Goal: Task Accomplishment & Management: Manage account settings

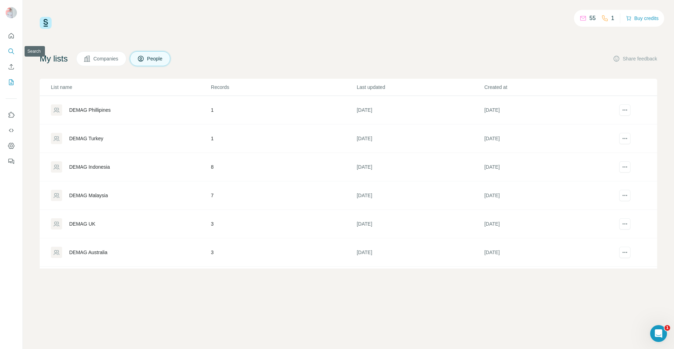
click at [10, 52] on icon "Search" at bounding box center [11, 51] width 7 height 7
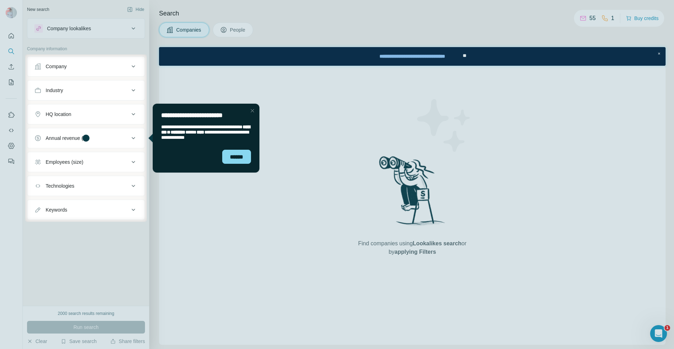
click at [100, 67] on div "Company" at bounding box center [81, 66] width 95 height 7
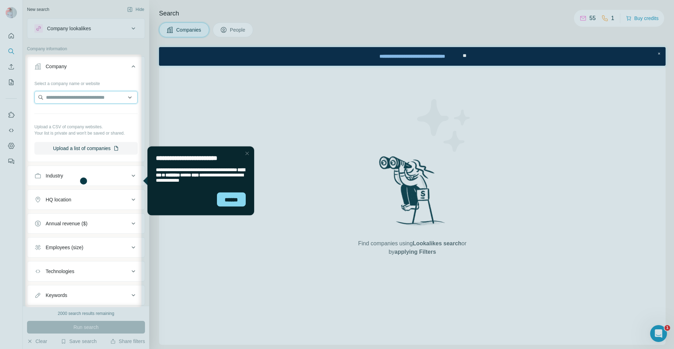
click at [93, 96] on input "text" at bounding box center [85, 97] width 103 height 13
type input "********"
click at [62, 119] on p "[DOMAIN_NAME]" at bounding box center [71, 120] width 34 height 6
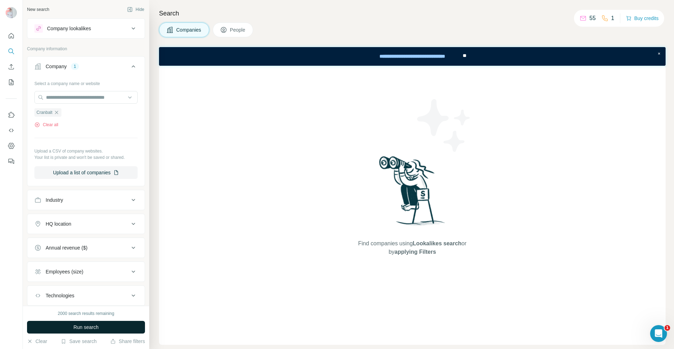
click at [99, 326] on span "Run search" at bounding box center [85, 326] width 25 height 7
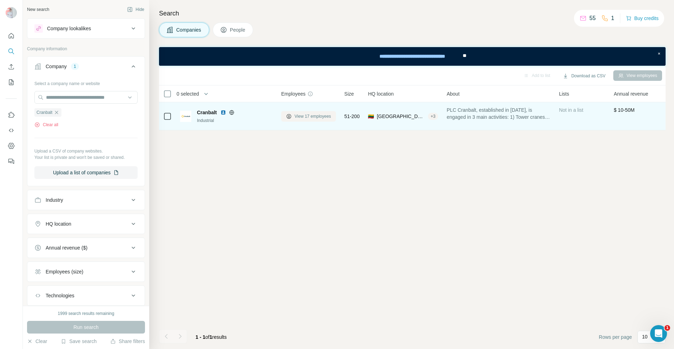
click at [311, 115] on span "View 17 employees" at bounding box center [312, 116] width 37 height 6
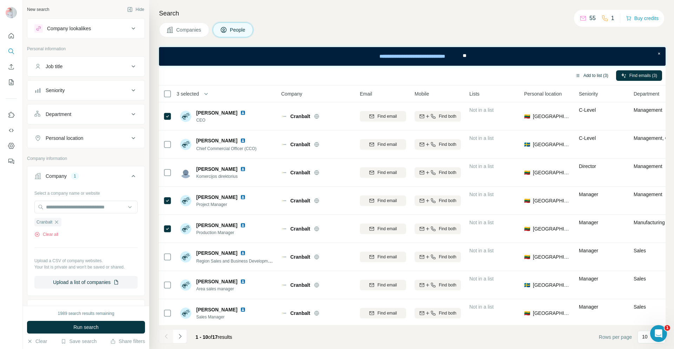
click at [604, 75] on button "Add to list (3)" at bounding box center [591, 75] width 43 height 11
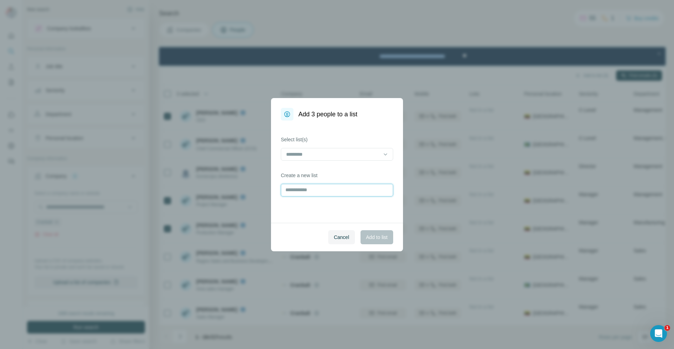
click at [308, 192] on input "text" at bounding box center [337, 190] width 112 height 13
type input "********"
click at [386, 234] on span "Add to list" at bounding box center [376, 236] width 21 height 7
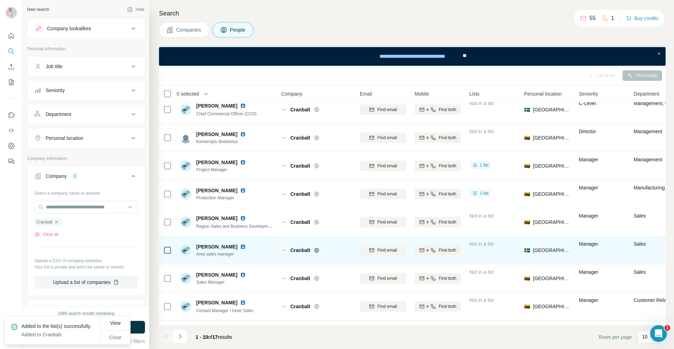
scroll to position [62, 0]
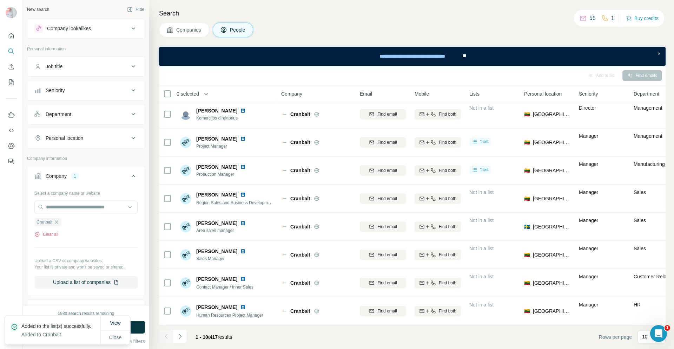
click at [183, 338] on icon "Navigate to next page" at bounding box center [180, 335] width 7 height 7
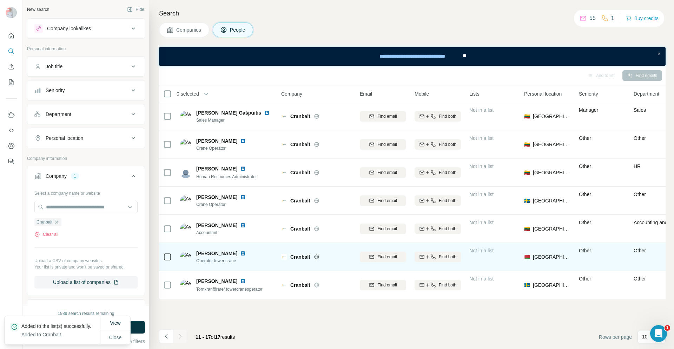
scroll to position [0, 0]
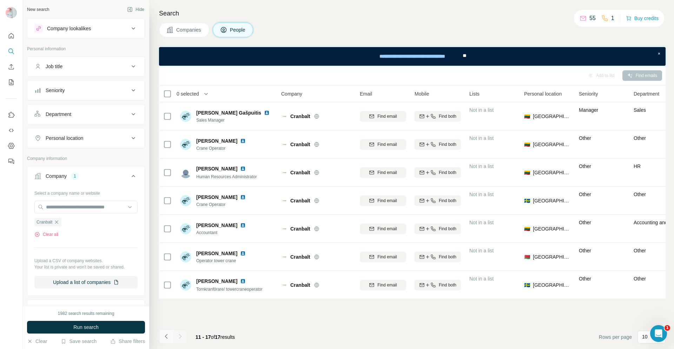
click at [165, 337] on icon "Navigate to previous page" at bounding box center [166, 335] width 7 height 7
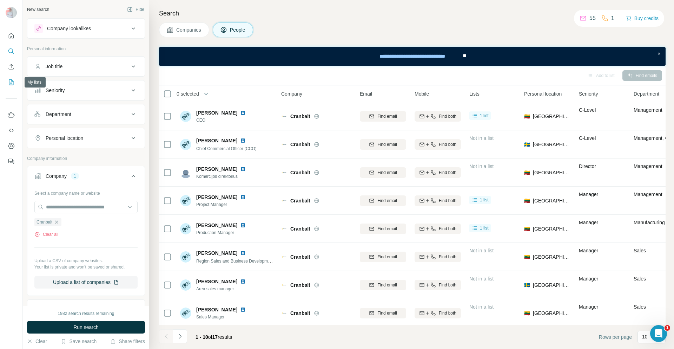
click at [11, 80] on icon "My lists" at bounding box center [11, 82] width 5 height 6
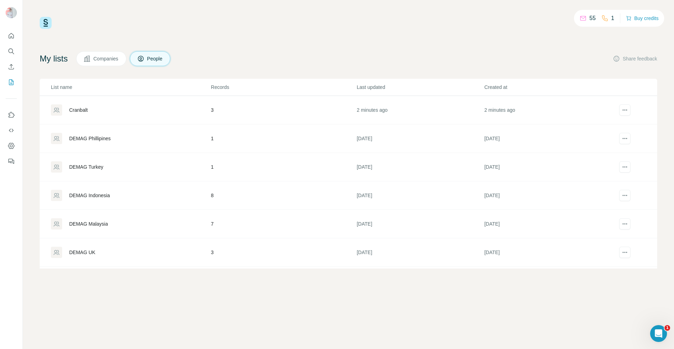
click at [71, 121] on td "Cranbalt" at bounding box center [125, 110] width 171 height 28
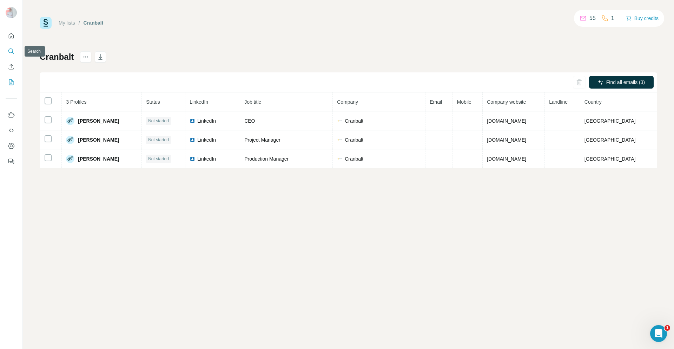
click at [12, 54] on icon "Search" at bounding box center [11, 51] width 7 height 7
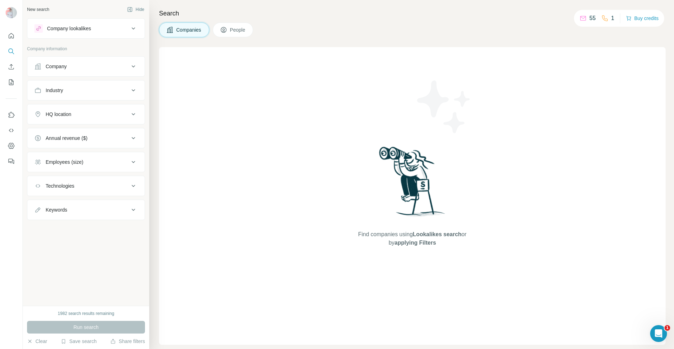
click at [85, 67] on div "Company" at bounding box center [81, 66] width 95 height 7
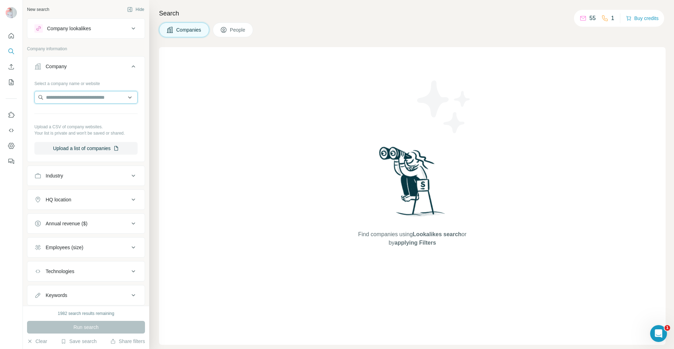
click at [92, 99] on input "text" at bounding box center [85, 97] width 103 height 13
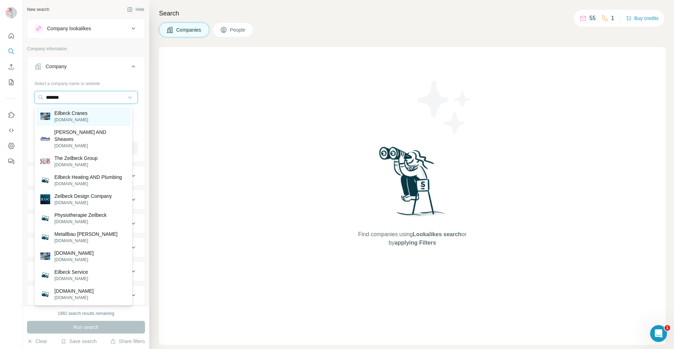
type input "*******"
click at [82, 115] on p "Eilbeck Cranes" at bounding box center [71, 113] width 34 height 7
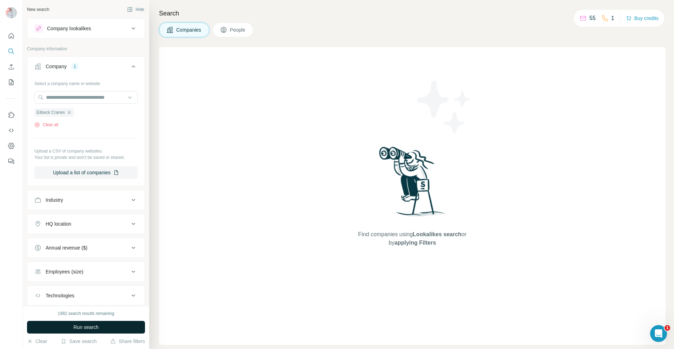
click at [93, 326] on span "Run search" at bounding box center [85, 326] width 25 height 7
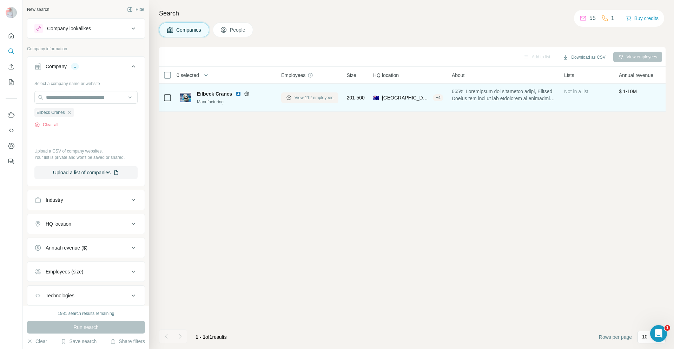
click at [314, 100] on span "View 112 employees" at bounding box center [313, 97] width 39 height 6
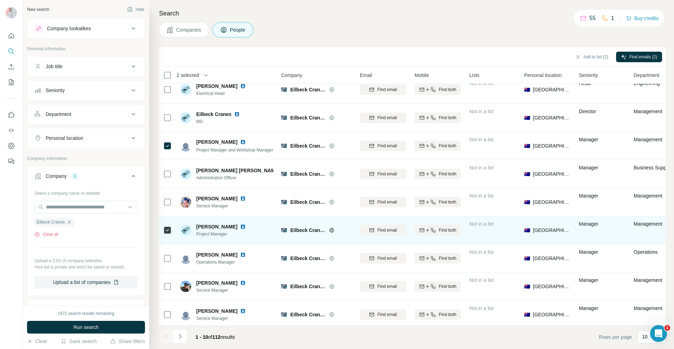
scroll to position [43, 0]
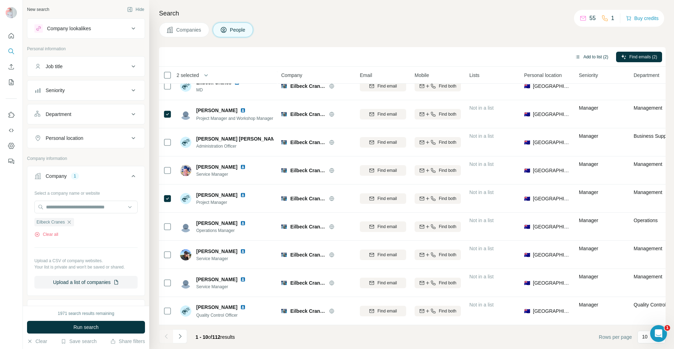
click at [595, 53] on button "Add to list (2)" at bounding box center [591, 57] width 43 height 11
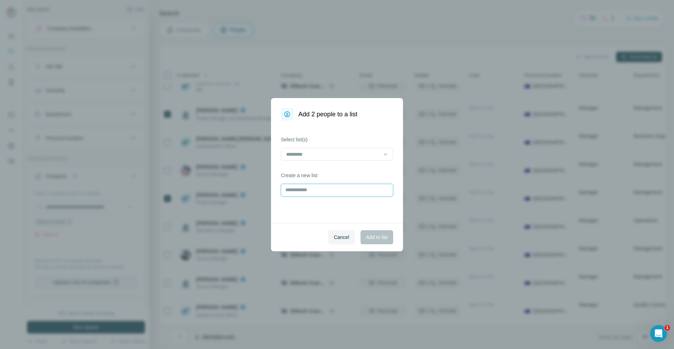
click at [300, 192] on input "text" at bounding box center [337, 190] width 112 height 13
type input "**********"
click at [370, 240] on button "Add to list" at bounding box center [376, 237] width 33 height 14
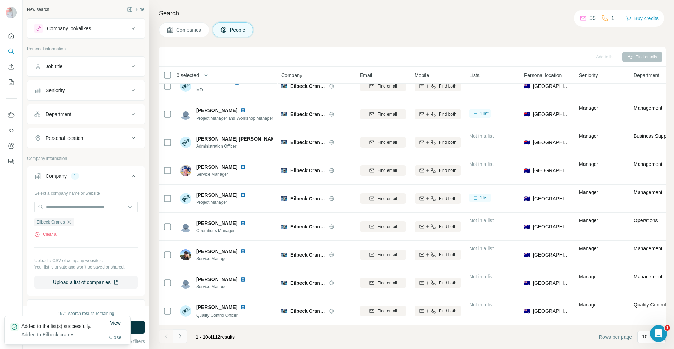
click at [179, 338] on icon "Navigate to next page" at bounding box center [180, 335] width 7 height 7
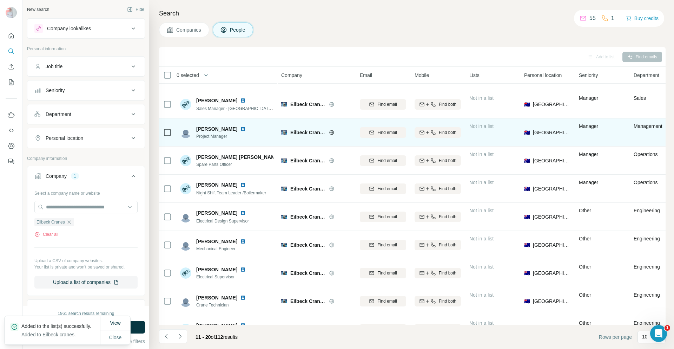
scroll to position [0, 0]
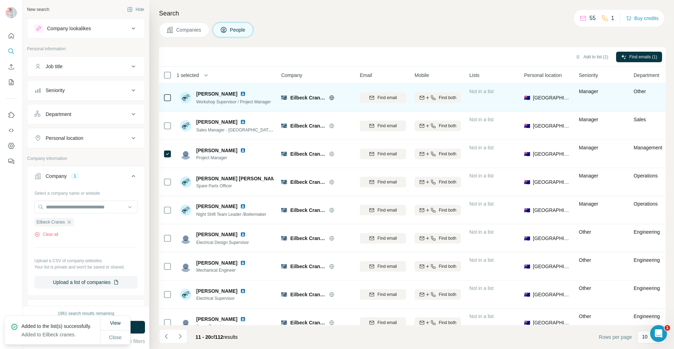
click at [166, 101] on div at bounding box center [167, 97] width 8 height 19
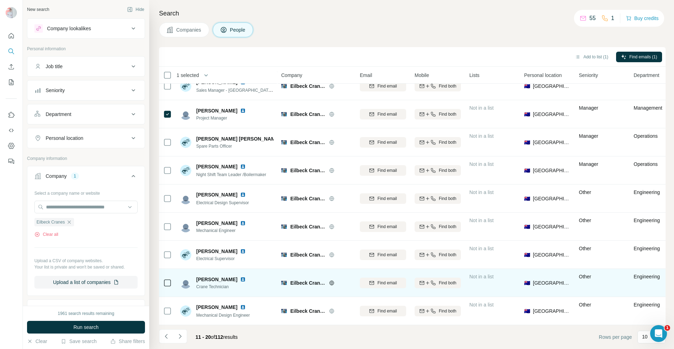
scroll to position [43, 0]
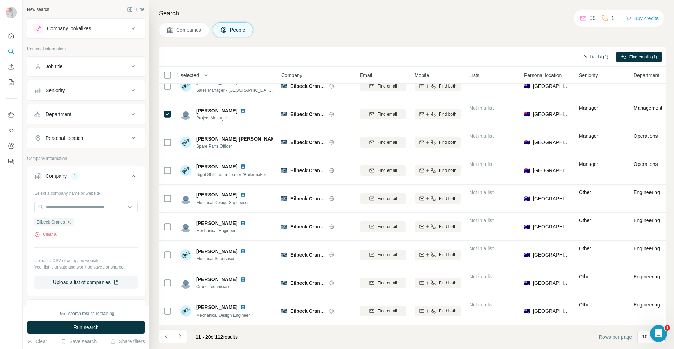
click at [589, 55] on button "Add to list (1)" at bounding box center [591, 57] width 43 height 11
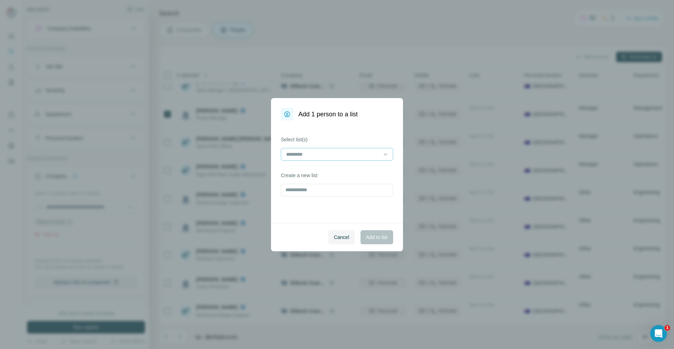
click at [333, 151] on input at bounding box center [332, 154] width 95 height 8
click at [315, 172] on p "Eilbeck cranes" at bounding box center [303, 169] width 32 height 7
click at [369, 234] on span "Add to list" at bounding box center [376, 236] width 21 height 7
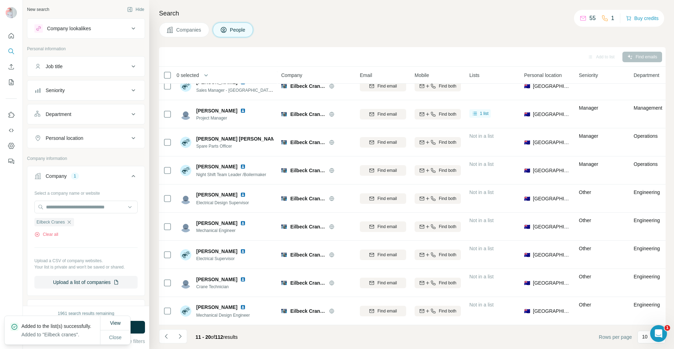
click at [180, 336] on icon "Navigate to next page" at bounding box center [180, 335] width 7 height 7
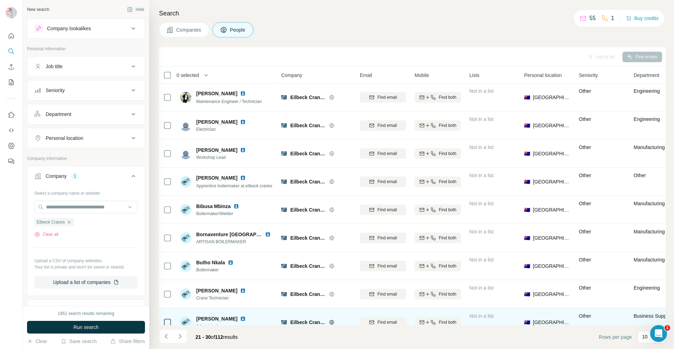
scroll to position [43, 0]
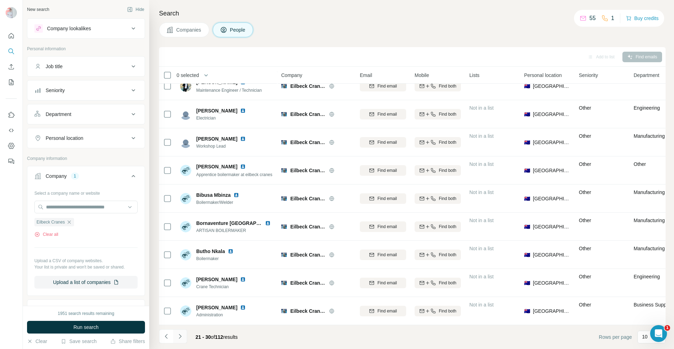
click at [181, 337] on icon "Navigate to next page" at bounding box center [180, 335] width 7 height 7
click at [180, 338] on icon "Navigate to next page" at bounding box center [180, 335] width 7 height 7
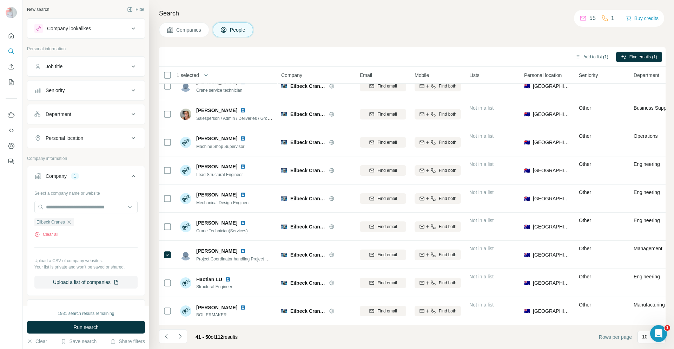
click at [590, 58] on button "Add to list (1)" at bounding box center [591, 57] width 43 height 11
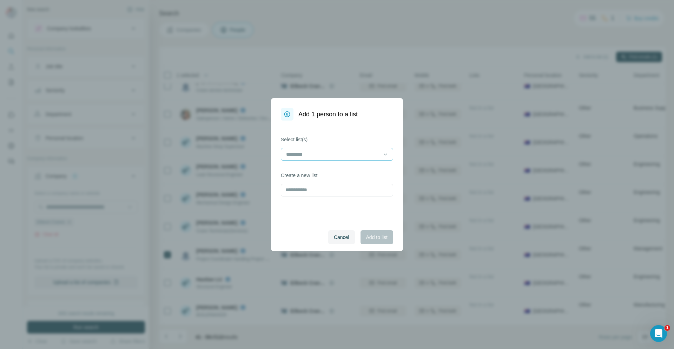
click at [336, 155] on input at bounding box center [332, 154] width 95 height 8
click at [305, 171] on p "Eilbeck cranes" at bounding box center [303, 169] width 32 height 7
click at [373, 238] on span "Add to list" at bounding box center [376, 236] width 21 height 7
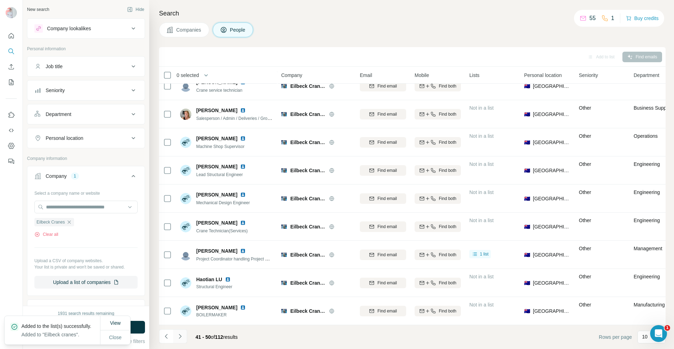
click at [181, 335] on icon "Navigate to next page" at bounding box center [180, 335] width 7 height 7
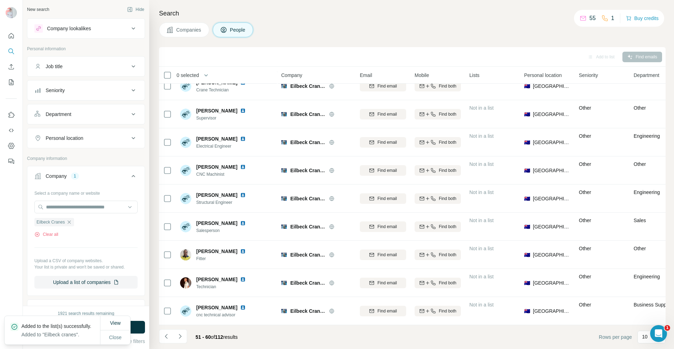
click at [179, 337] on icon "Navigate to next page" at bounding box center [180, 335] width 7 height 7
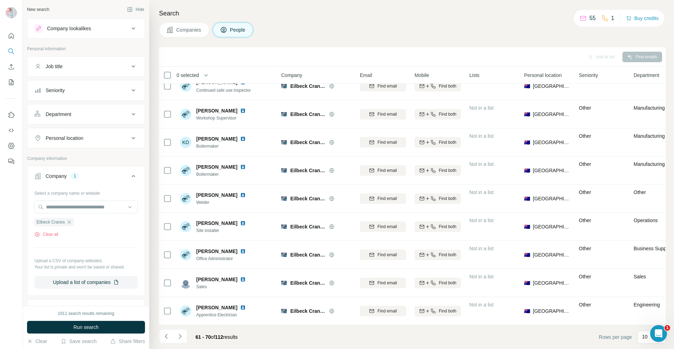
click at [179, 338] on icon "Navigate to next page" at bounding box center [180, 335] width 2 height 5
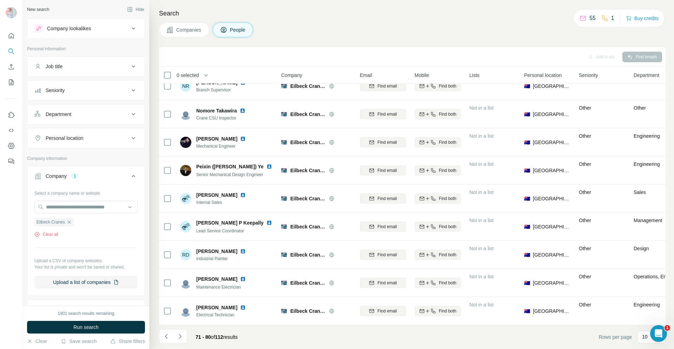
click at [177, 336] on icon "Navigate to next page" at bounding box center [180, 335] width 7 height 7
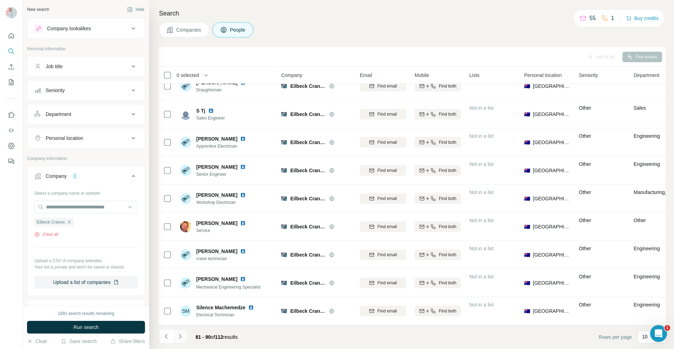
click at [177, 336] on icon "Navigate to next page" at bounding box center [180, 335] width 7 height 7
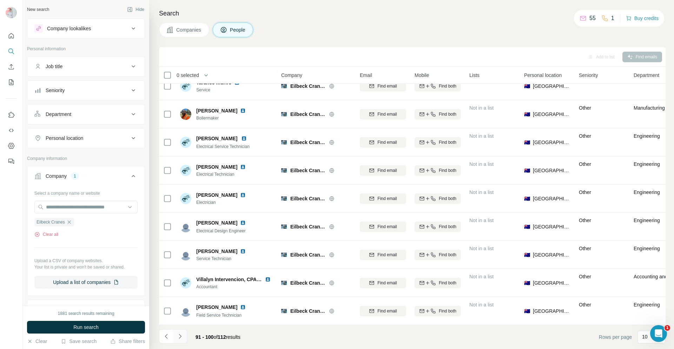
click at [179, 338] on icon "Navigate to next page" at bounding box center [180, 335] width 7 height 7
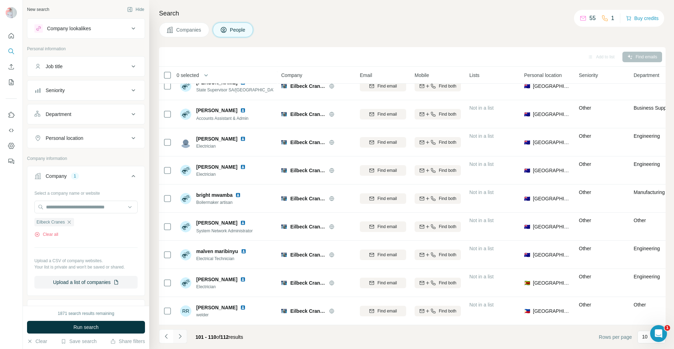
click at [183, 338] on icon "Navigate to next page" at bounding box center [180, 335] width 7 height 7
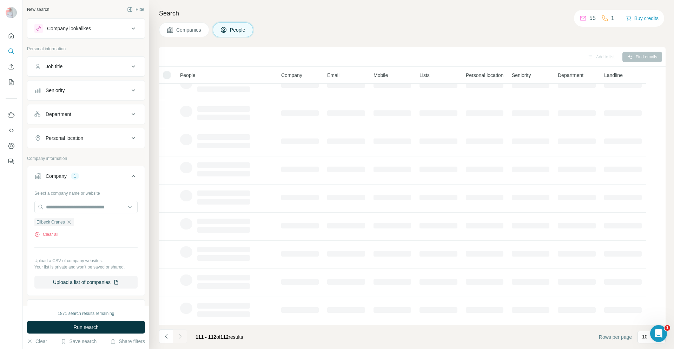
scroll to position [0, 0]
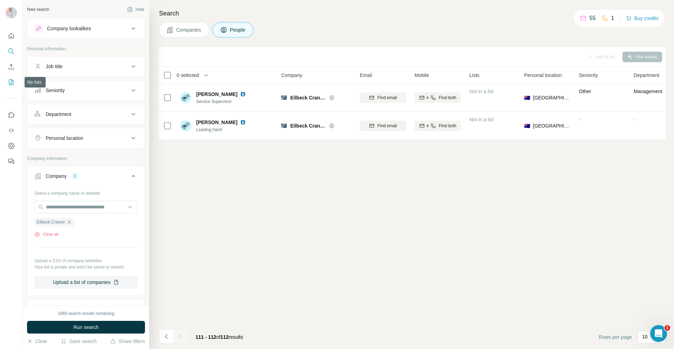
click at [6, 81] on button "My lists" at bounding box center [11, 82] width 11 height 13
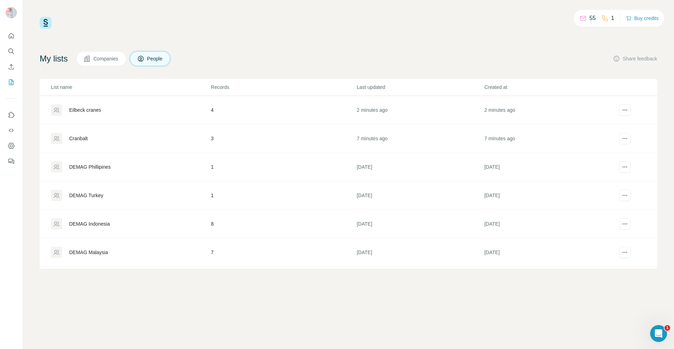
click at [74, 110] on div "Eilbeck cranes" at bounding box center [85, 109] width 32 height 7
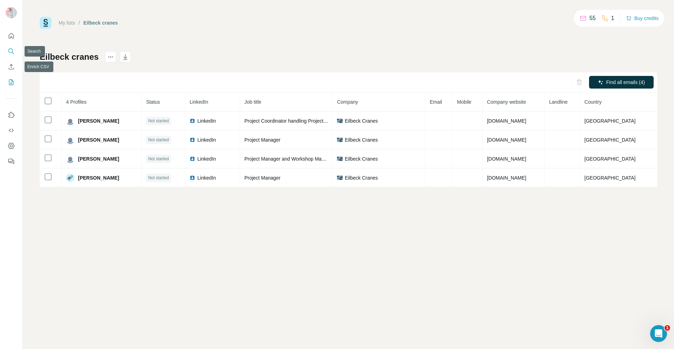
click at [12, 52] on icon "Search" at bounding box center [10, 50] width 5 height 5
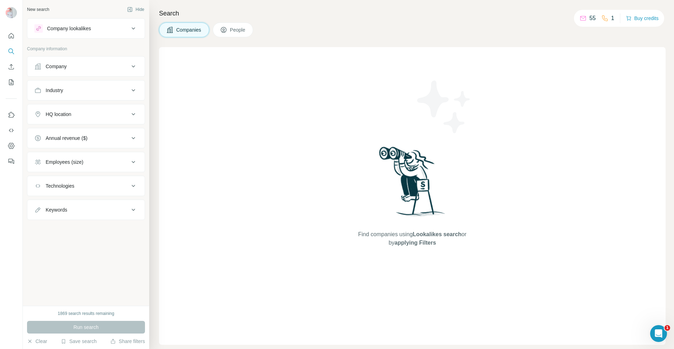
click at [134, 67] on icon at bounding box center [133, 66] width 8 height 8
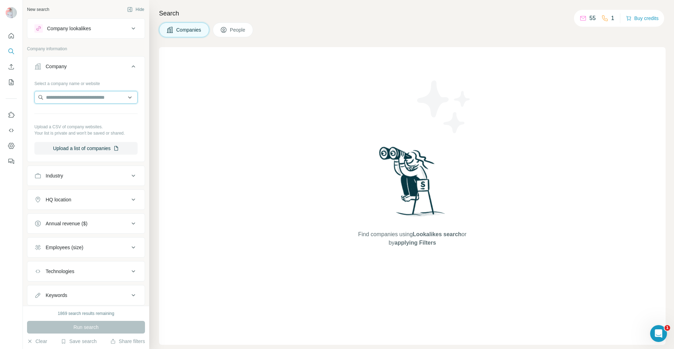
click at [94, 99] on input "text" at bounding box center [85, 97] width 103 height 13
paste input "**********"
type input "*"
click at [94, 98] on input "text" at bounding box center [83, 97] width 98 height 13
type input "*******"
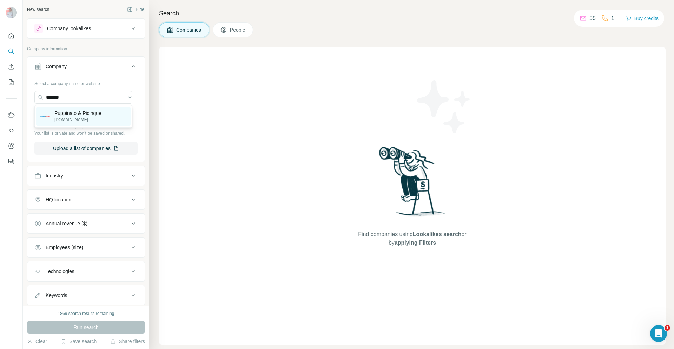
click at [81, 116] on p "Puppinato & Picinque" at bounding box center [77, 113] width 47 height 7
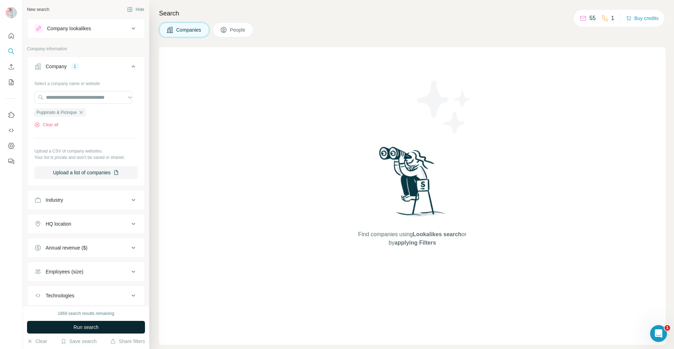
click at [116, 325] on button "Run search" at bounding box center [86, 326] width 118 height 13
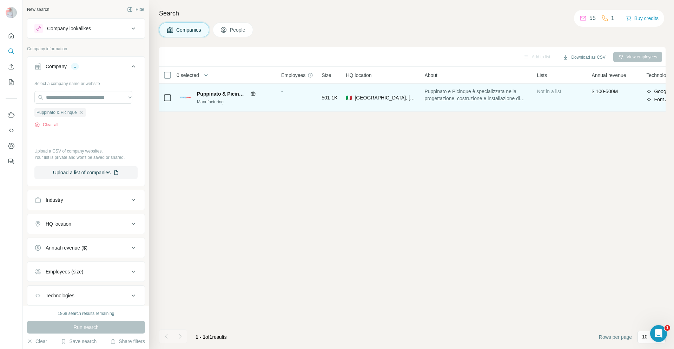
click at [227, 96] on span "Puppinato & Picinque" at bounding box center [222, 93] width 50 height 7
click at [211, 102] on div "Manufacturing" at bounding box center [235, 102] width 76 height 6
click at [190, 98] on img at bounding box center [185, 97] width 11 height 1
click at [236, 94] on span "Puppinato & Picinque" at bounding box center [222, 93] width 50 height 7
click at [389, 104] on div "🇮🇹 [GEOGRAPHIC_DATA], [GEOGRAPHIC_DATA]|[GEOGRAPHIC_DATA]" at bounding box center [381, 97] width 70 height 19
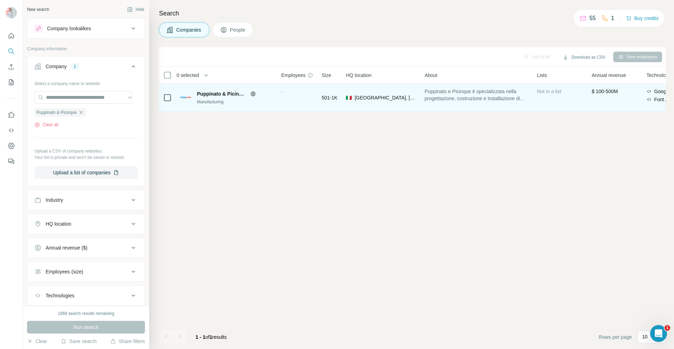
click at [207, 92] on span "Puppinato & Picinque" at bounding box center [222, 93] width 50 height 7
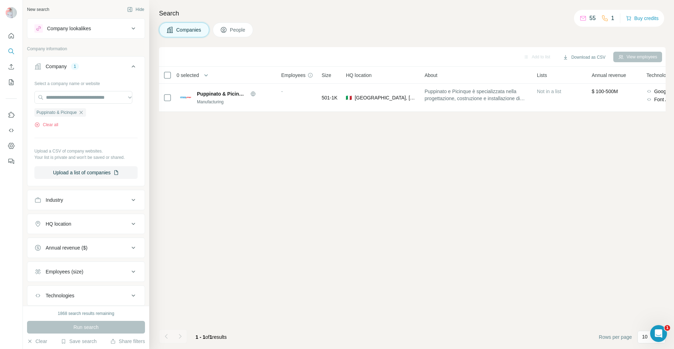
click at [227, 30] on icon at bounding box center [223, 29] width 7 height 7
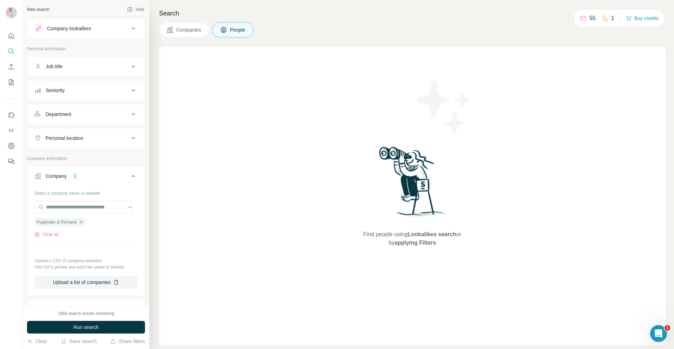
click at [187, 34] on button "Companies" at bounding box center [184, 29] width 50 height 15
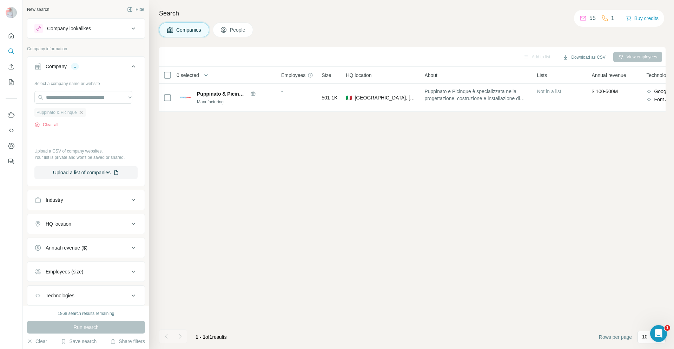
click at [80, 114] on icon "button" at bounding box center [81, 113] width 6 height 6
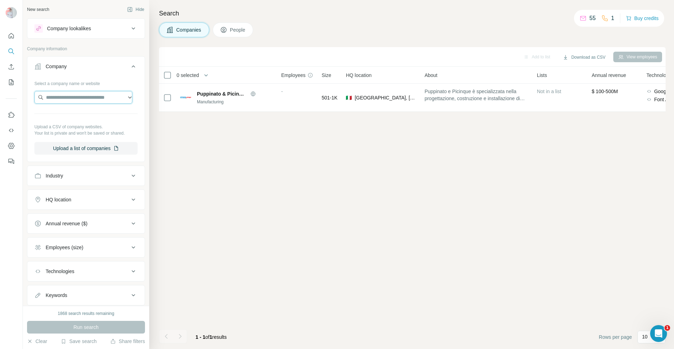
click at [66, 97] on input "text" at bounding box center [83, 97] width 98 height 13
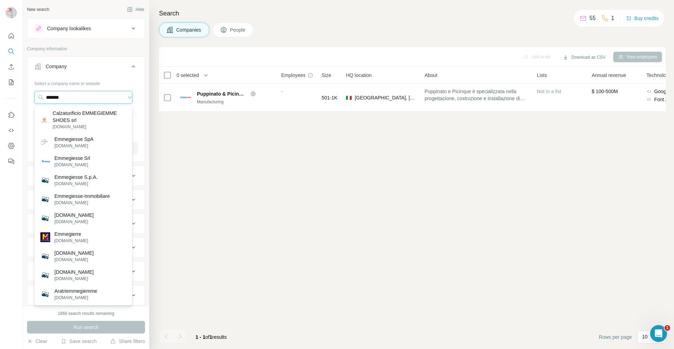
type input "*******"
click at [84, 158] on p "Emmegiesse Srl" at bounding box center [72, 157] width 36 height 7
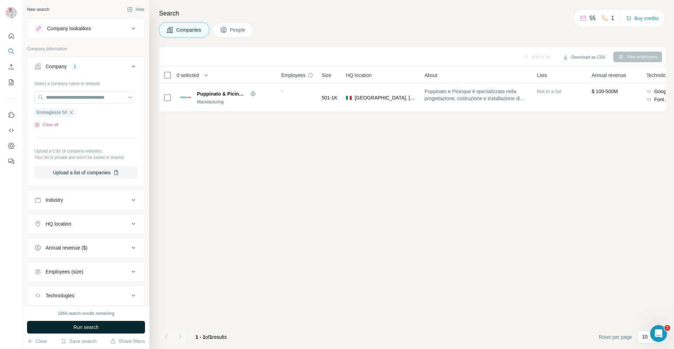
click at [103, 324] on button "Run search" at bounding box center [86, 326] width 118 height 13
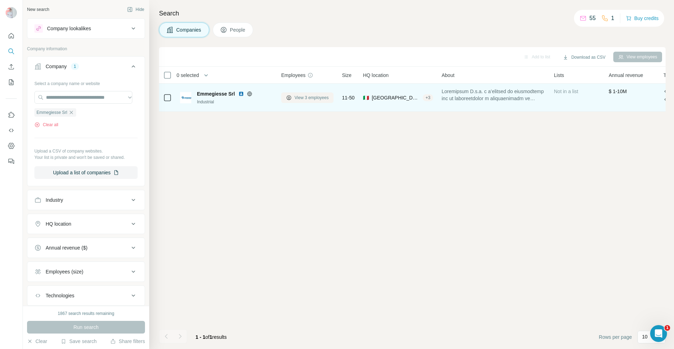
click at [306, 96] on span "View 3 employees" at bounding box center [311, 97] width 34 height 6
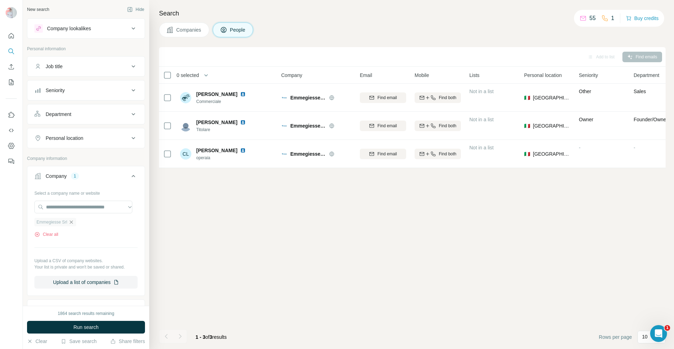
click at [73, 223] on icon "button" at bounding box center [71, 222] width 6 height 6
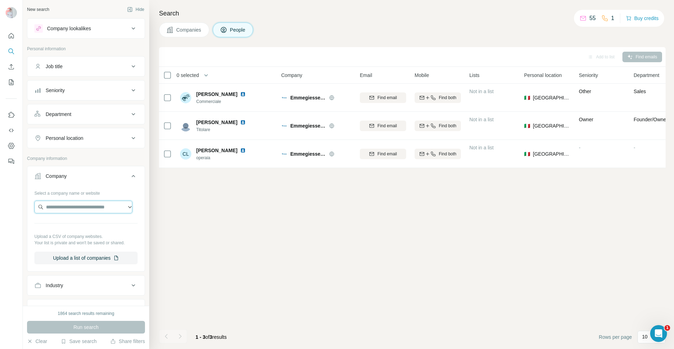
click at [68, 207] on input "text" at bounding box center [83, 206] width 98 height 13
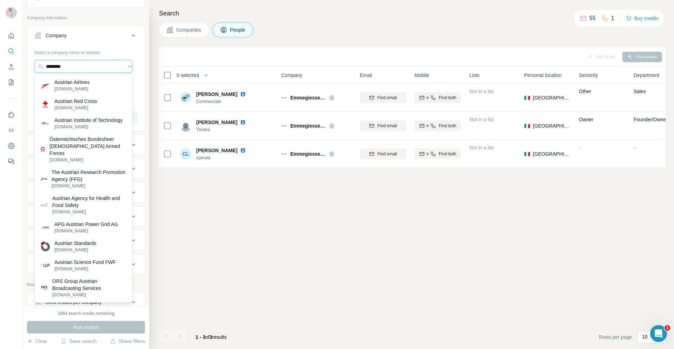
scroll to position [175, 0]
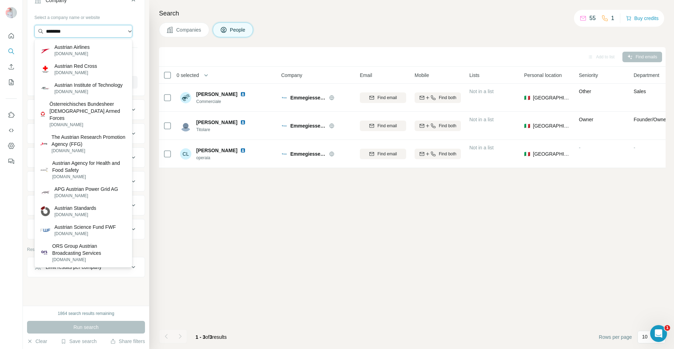
click at [103, 33] on input "********" at bounding box center [83, 31] width 98 height 13
type input "*"
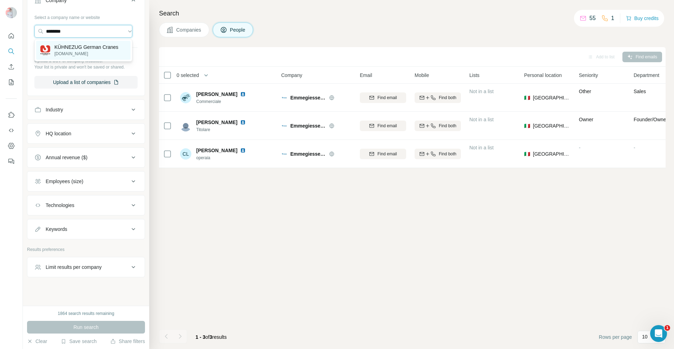
type input "********"
click at [95, 51] on p "[DOMAIN_NAME]" at bounding box center [86, 54] width 64 height 6
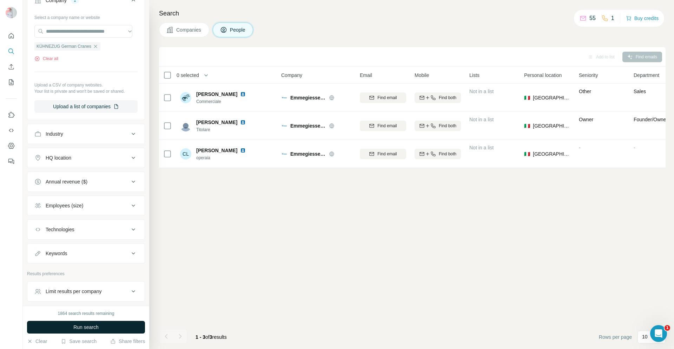
click at [92, 329] on span "Run search" at bounding box center [85, 326] width 25 height 7
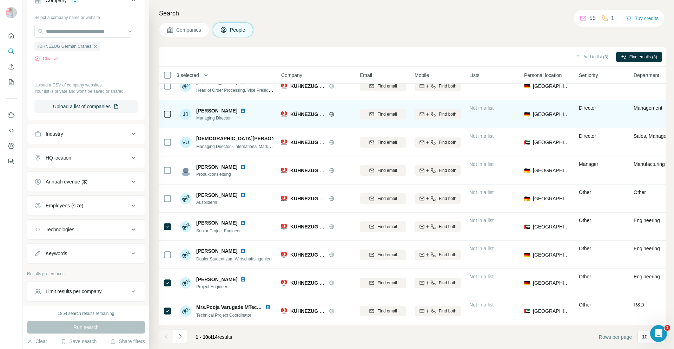
scroll to position [43, 0]
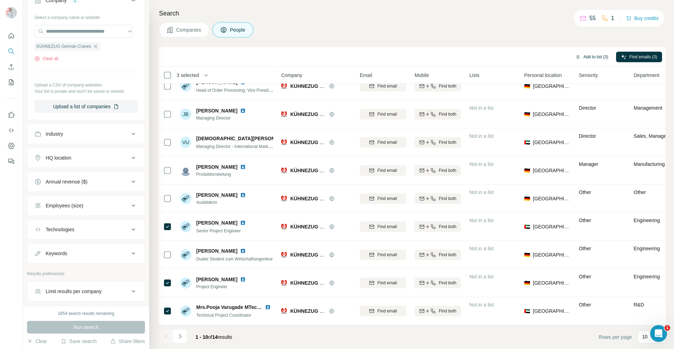
click at [591, 56] on button "Add to list (3)" at bounding box center [591, 57] width 43 height 11
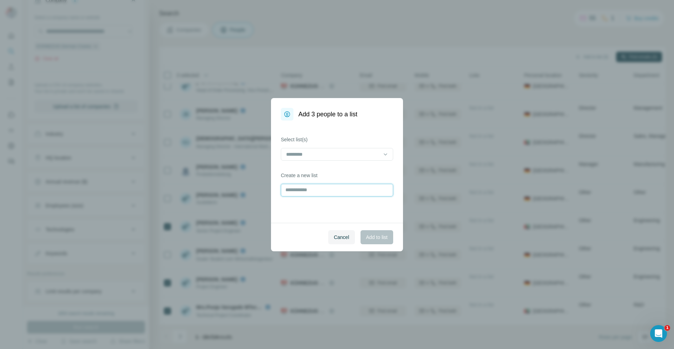
click at [321, 192] on input "text" at bounding box center [337, 190] width 112 height 13
type input "********"
click at [371, 232] on button "Add to list" at bounding box center [376, 237] width 33 height 14
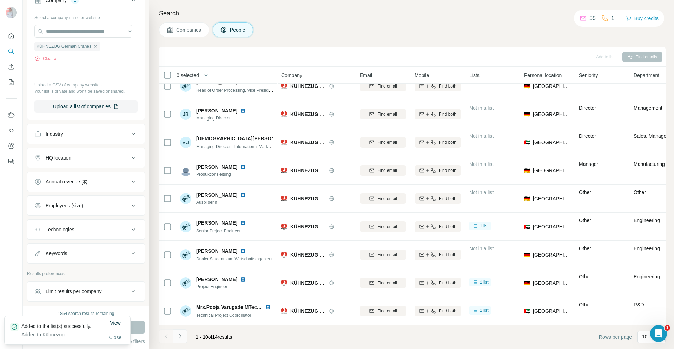
click at [182, 337] on icon "Navigate to next page" at bounding box center [180, 335] width 7 height 7
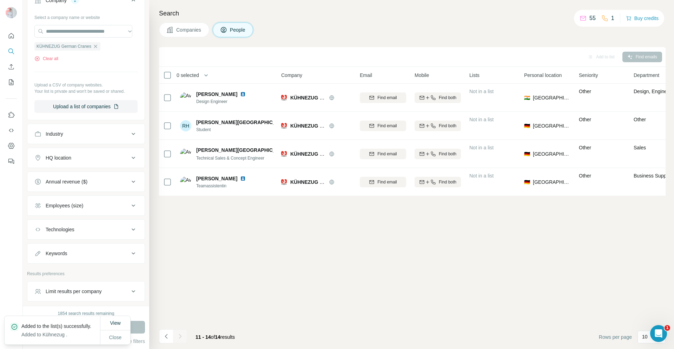
scroll to position [0, 0]
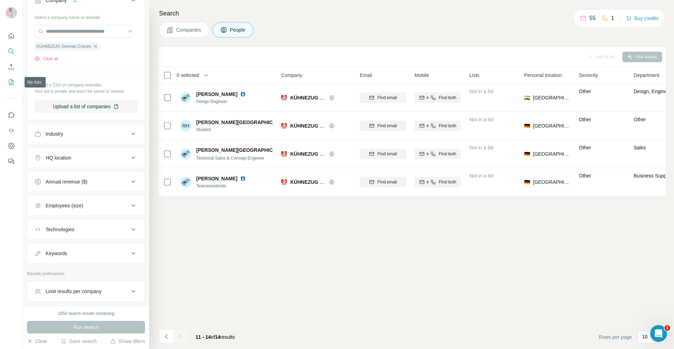
click at [12, 81] on icon "My lists" at bounding box center [12, 81] width 4 height 5
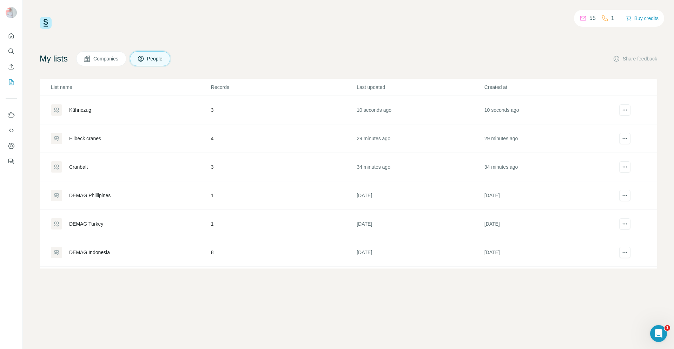
click at [84, 107] on div "Kühnezug" at bounding box center [80, 109] width 22 height 7
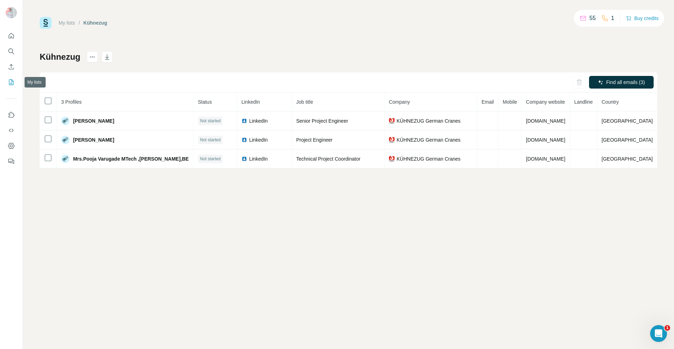
click at [9, 77] on button "My lists" at bounding box center [11, 82] width 11 height 13
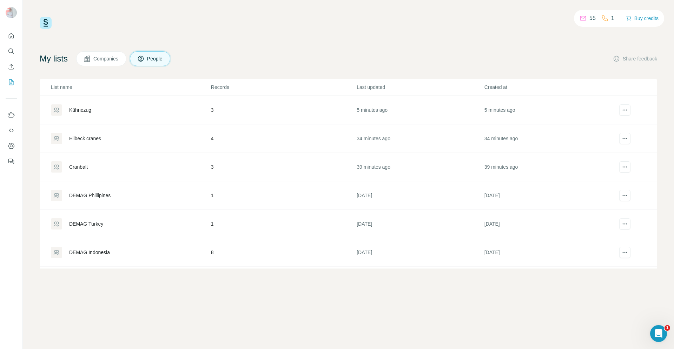
click at [85, 110] on div "Kühnezug" at bounding box center [80, 109] width 22 height 7
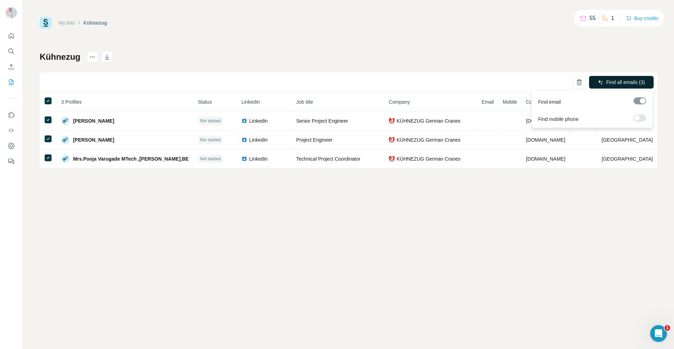
click at [614, 81] on span "Find all emails (3)" at bounding box center [625, 82] width 39 height 7
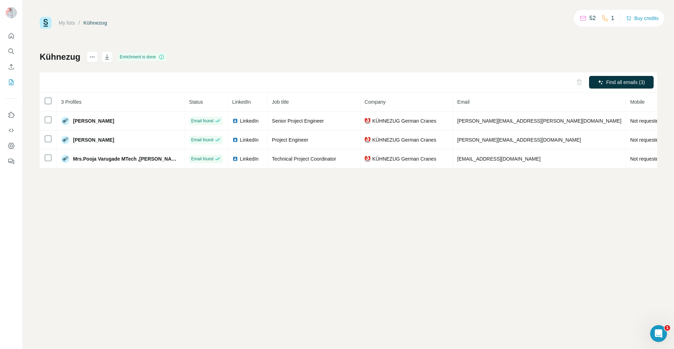
click at [65, 74] on div "Find all emails (3)" at bounding box center [348, 82] width 617 height 20
click at [13, 66] on icon "Enrich CSV" at bounding box center [11, 66] width 7 height 7
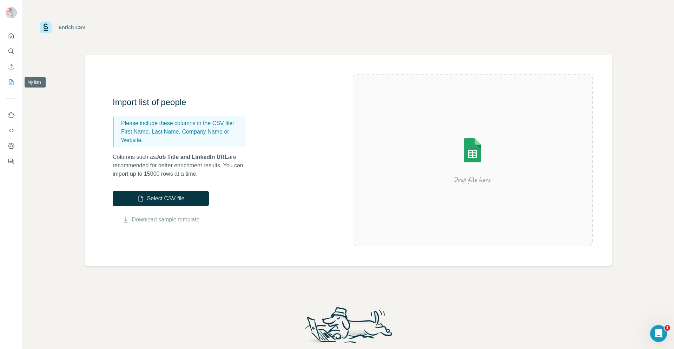
click at [13, 81] on icon "My lists" at bounding box center [11, 82] width 5 height 6
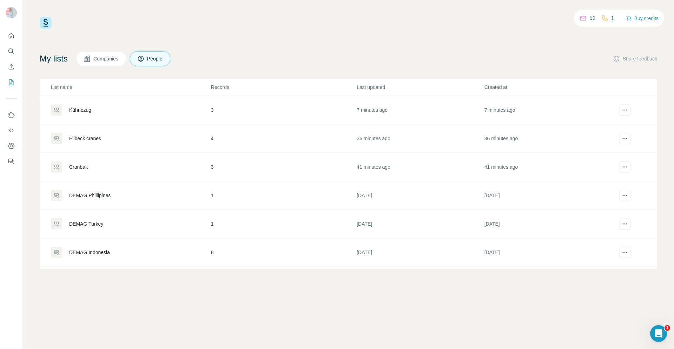
click at [88, 139] on div "Eilbeck cranes" at bounding box center [85, 138] width 32 height 7
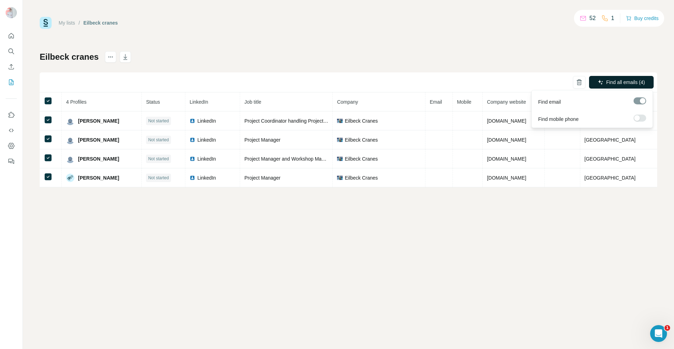
click at [623, 80] on span "Find all emails (4)" at bounding box center [625, 82] width 39 height 7
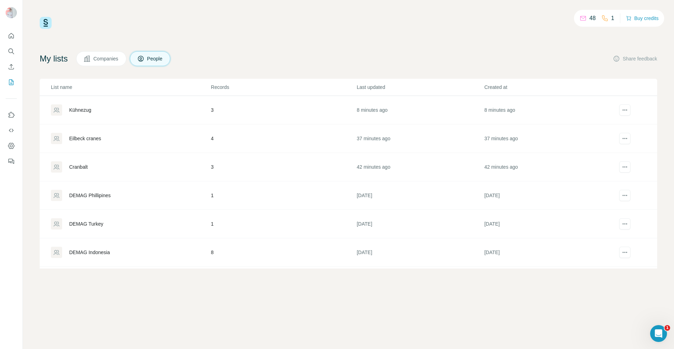
click at [77, 167] on div "Cranbalt" at bounding box center [78, 166] width 19 height 7
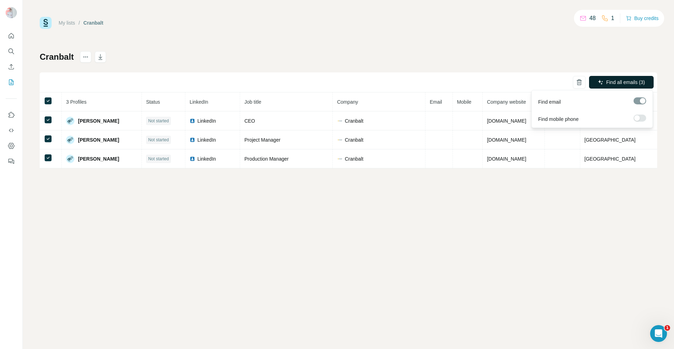
click at [627, 85] on span "Find all emails (3)" at bounding box center [625, 82] width 39 height 7
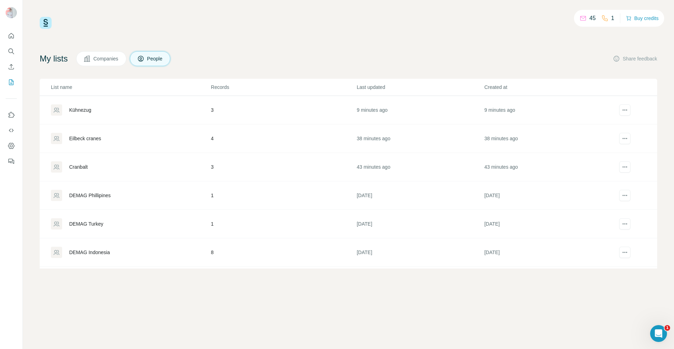
click at [83, 107] on div "Kühnezug" at bounding box center [80, 109] width 22 height 7
